Goal: Transaction & Acquisition: Purchase product/service

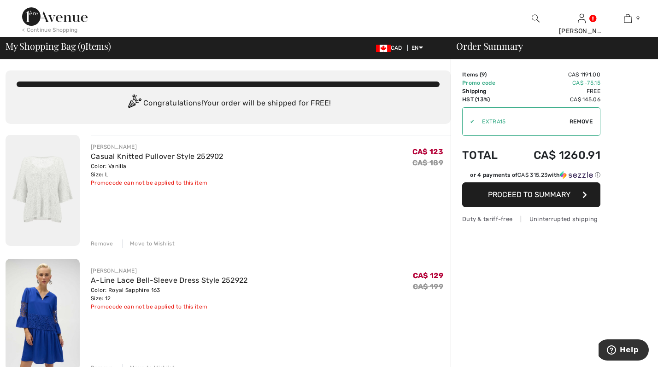
click at [51, 187] on img at bounding box center [43, 190] width 74 height 111
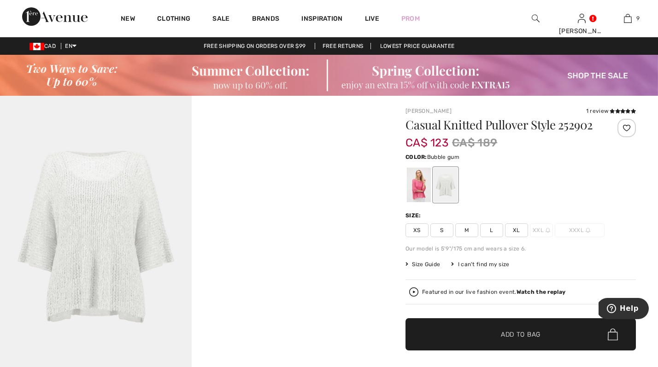
click at [411, 179] on div at bounding box center [419, 185] width 24 height 35
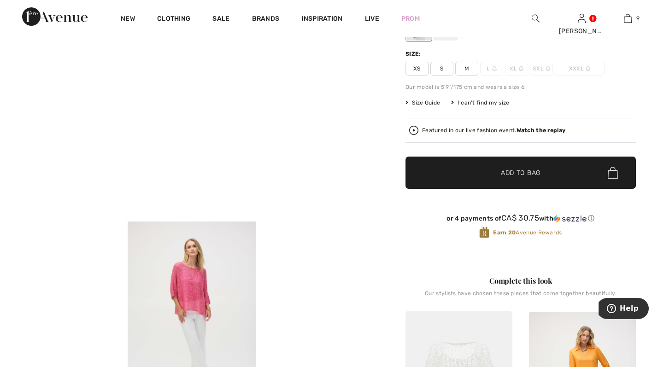
scroll to position [146, 0]
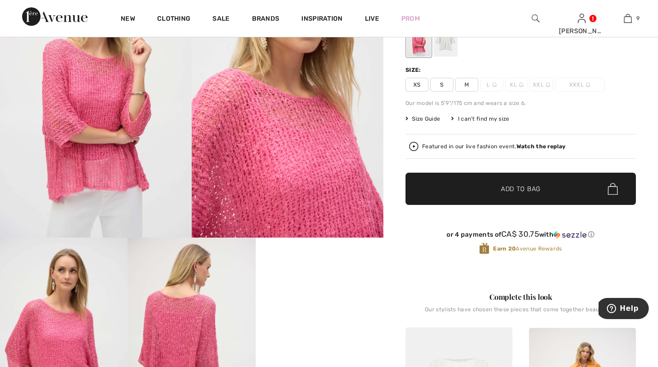
click at [471, 184] on span "✔ Added to Bag Add to Bag" at bounding box center [521, 189] width 231 height 32
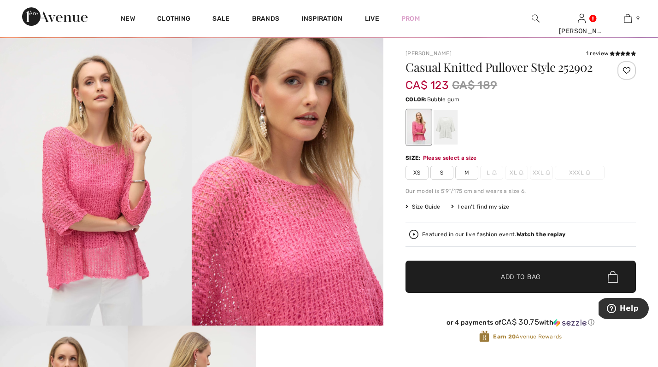
scroll to position [0, 0]
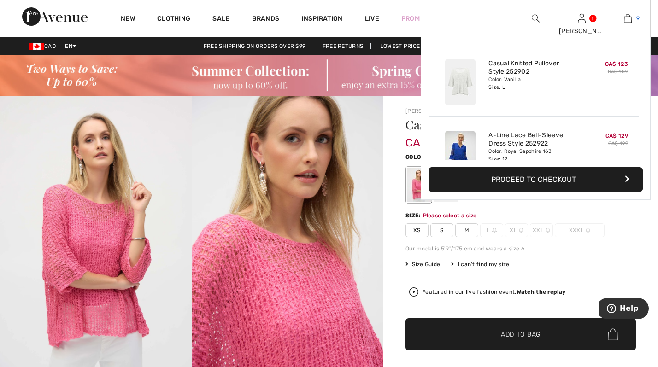
click at [636, 17] on link "9" at bounding box center [627, 18] width 45 height 11
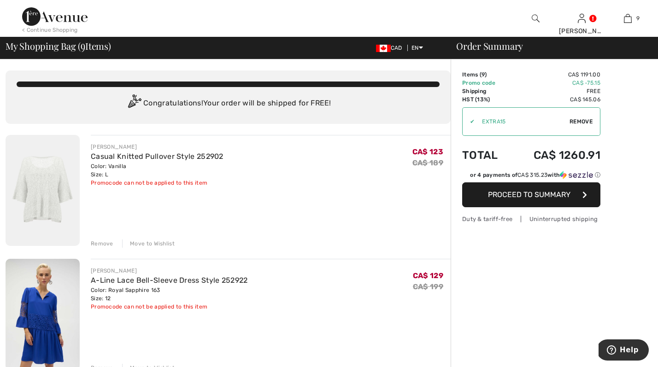
click at [94, 240] on div "Remove" at bounding box center [102, 244] width 23 height 8
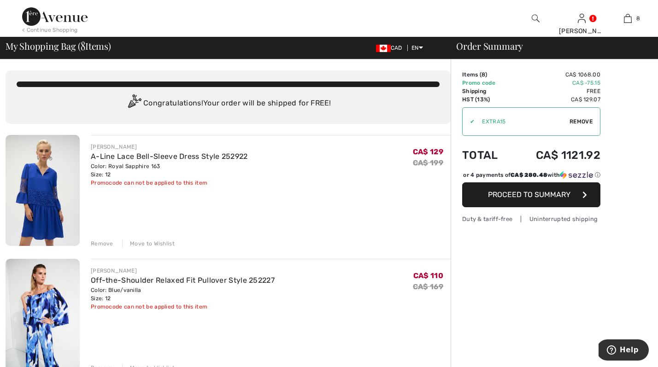
click at [94, 240] on div "Remove" at bounding box center [102, 244] width 23 height 8
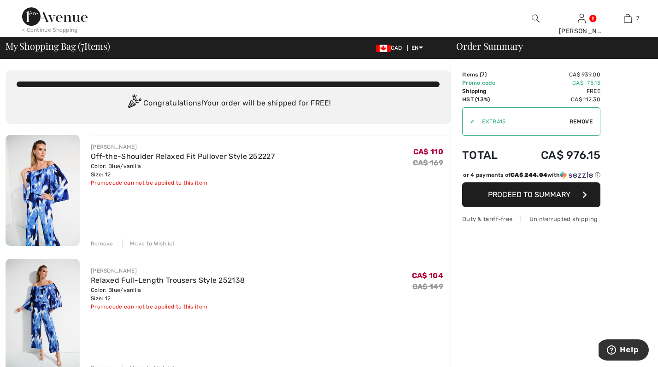
click at [96, 240] on div "Remove" at bounding box center [102, 244] width 23 height 8
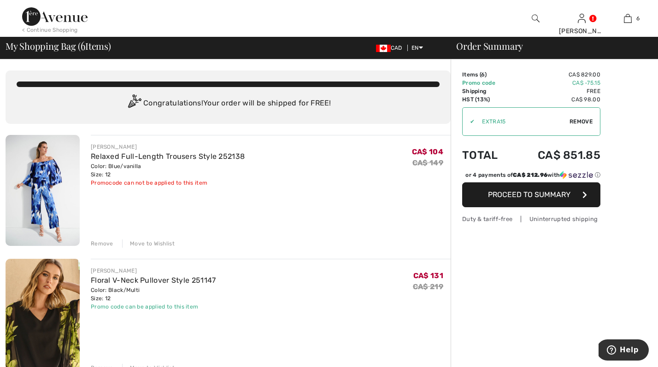
click at [100, 240] on div "Remove" at bounding box center [102, 244] width 23 height 8
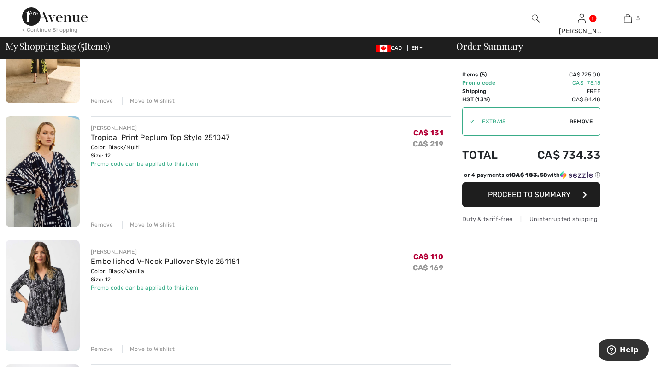
scroll to position [280, 0]
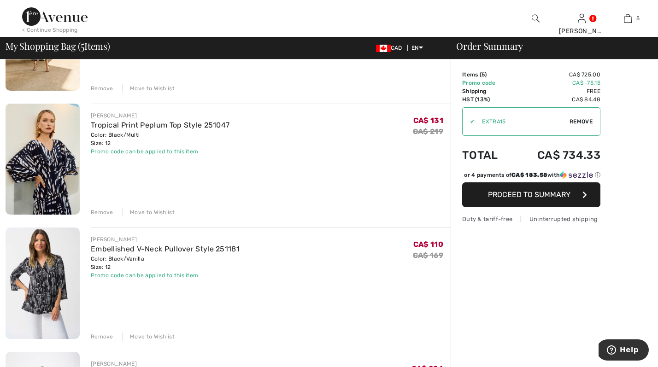
click at [57, 149] on img at bounding box center [43, 159] width 74 height 111
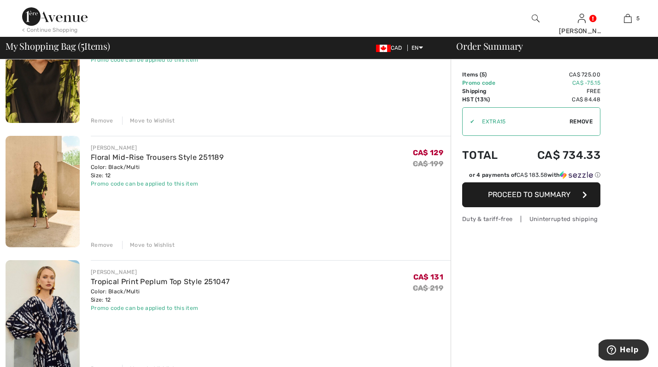
scroll to position [118, 0]
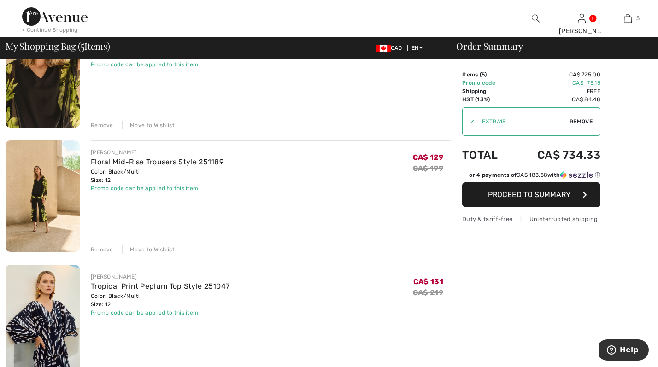
click at [100, 246] on div "Remove" at bounding box center [102, 250] width 23 height 8
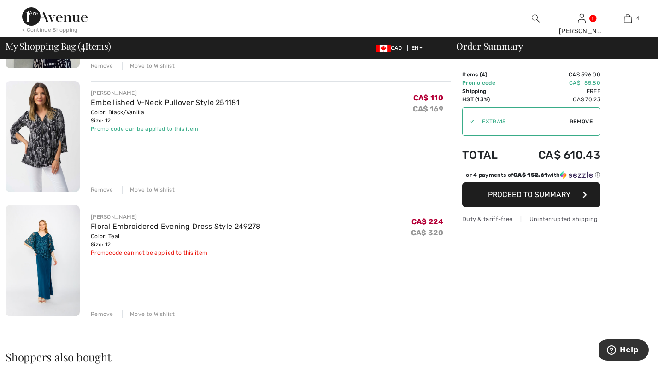
scroll to position [312, 0]
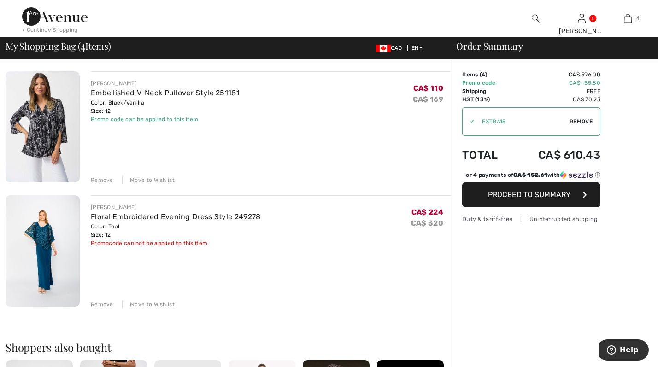
click at [143, 301] on div "Move to Wishlist" at bounding box center [148, 305] width 53 height 8
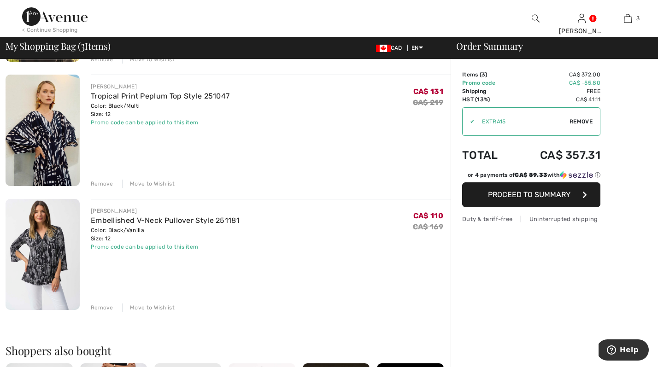
scroll to position [187, 0]
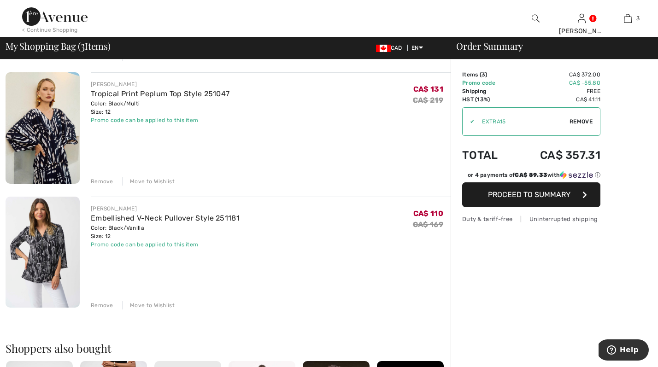
click at [39, 235] on img at bounding box center [43, 252] width 74 height 111
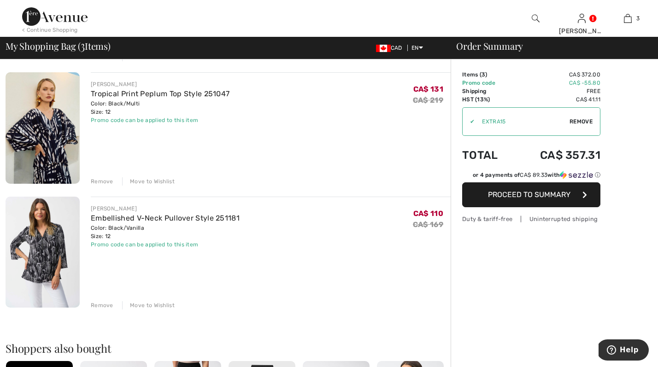
click at [157, 177] on div "Move to Wishlist" at bounding box center [148, 181] width 53 height 8
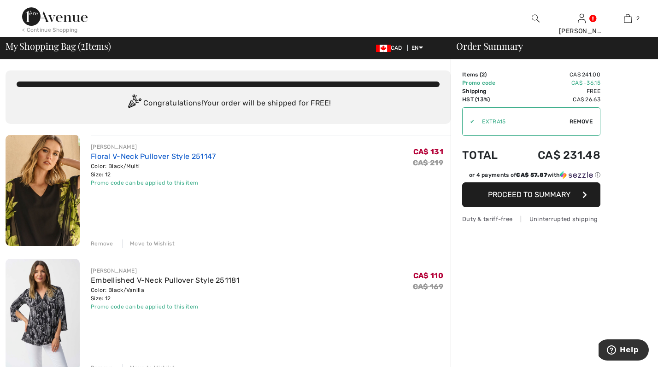
click at [133, 152] on link "Floral V-Neck Pullover Style 251147" at bounding box center [153, 156] width 125 height 9
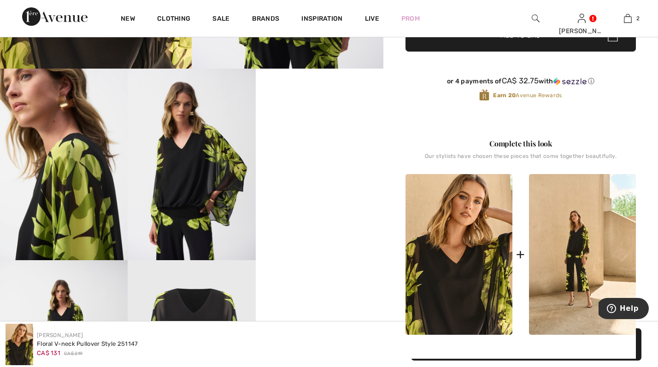
scroll to position [313, 0]
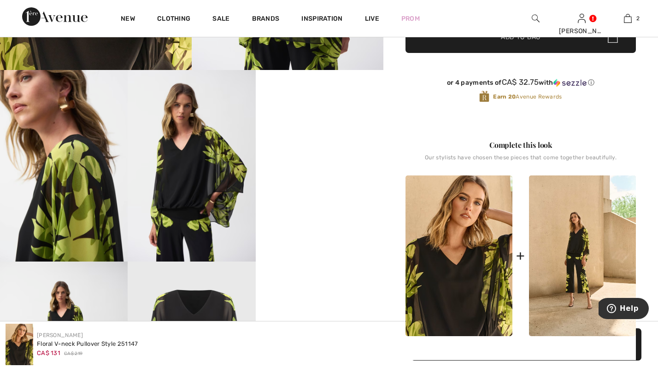
click at [188, 185] on img at bounding box center [192, 166] width 128 height 192
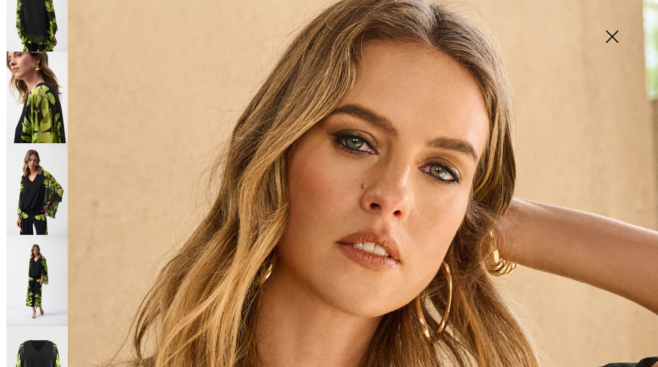
scroll to position [163, 0]
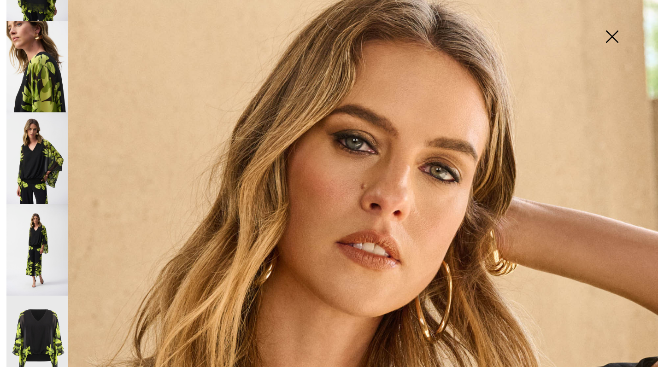
click at [38, 309] on img at bounding box center [36, 342] width 61 height 92
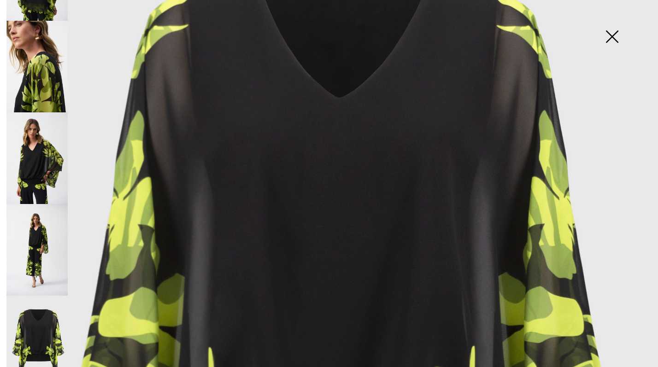
scroll to position [0, 0]
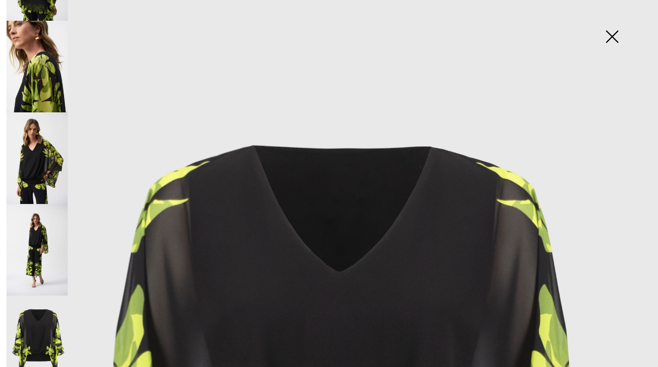
click at [613, 37] on img at bounding box center [612, 37] width 46 height 47
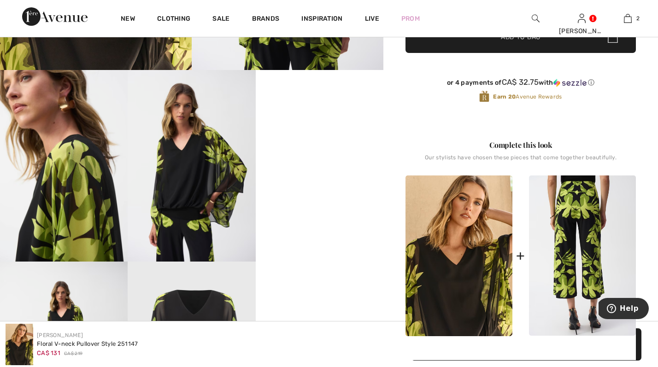
click at [572, 228] on img at bounding box center [582, 256] width 107 height 161
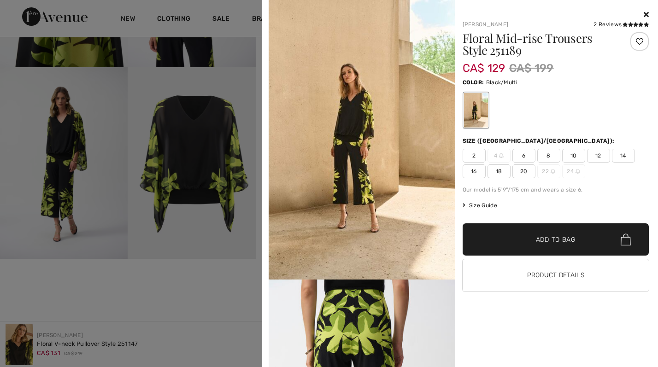
scroll to position [509, 0]
click at [647, 13] on icon at bounding box center [646, 14] width 5 height 7
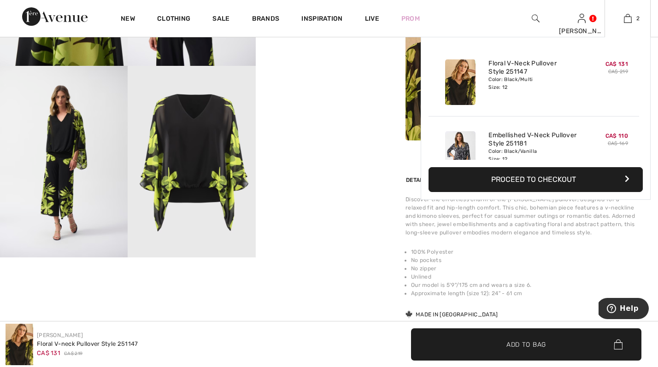
click at [538, 175] on button "Proceed to Checkout" at bounding box center [536, 179] width 214 height 25
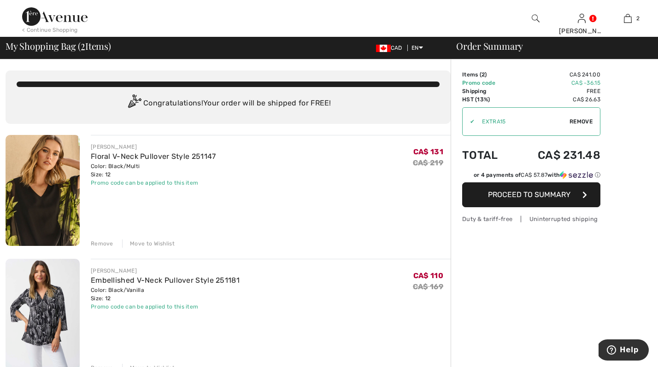
click at [525, 190] on span "Proceed to Summary" at bounding box center [529, 194] width 83 height 9
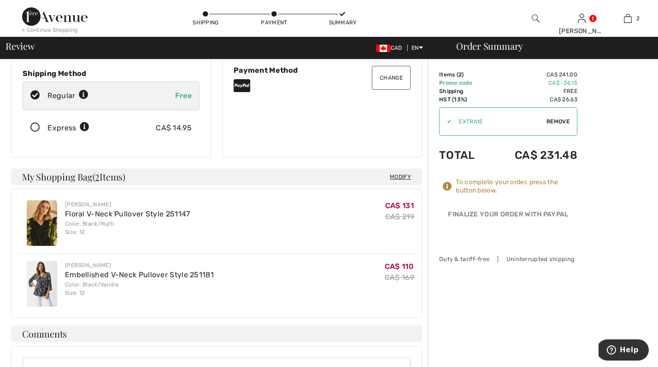
scroll to position [144, 0]
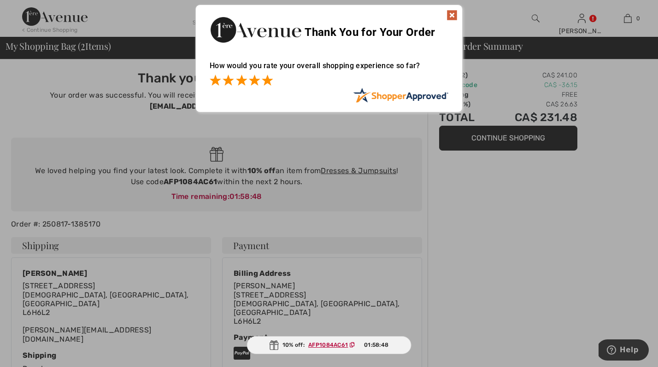
click at [270, 79] on span at bounding box center [267, 80] width 11 height 11
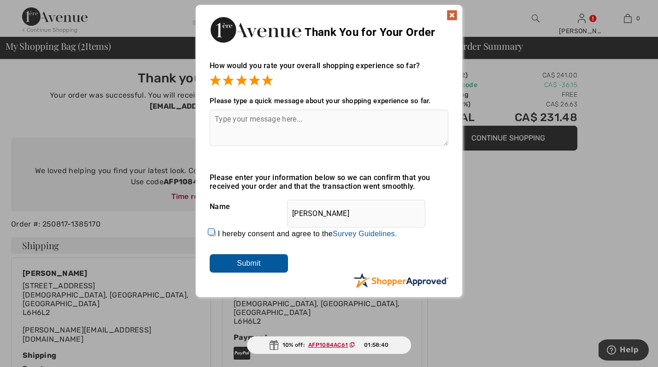
click at [454, 13] on img at bounding box center [452, 15] width 11 height 11
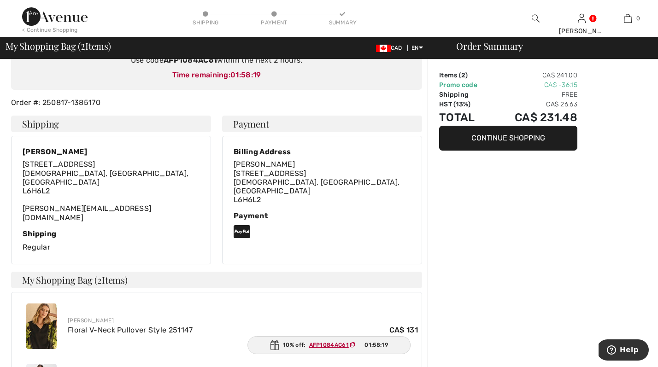
scroll to position [55, 0]
